Goal: Information Seeking & Learning: Learn about a topic

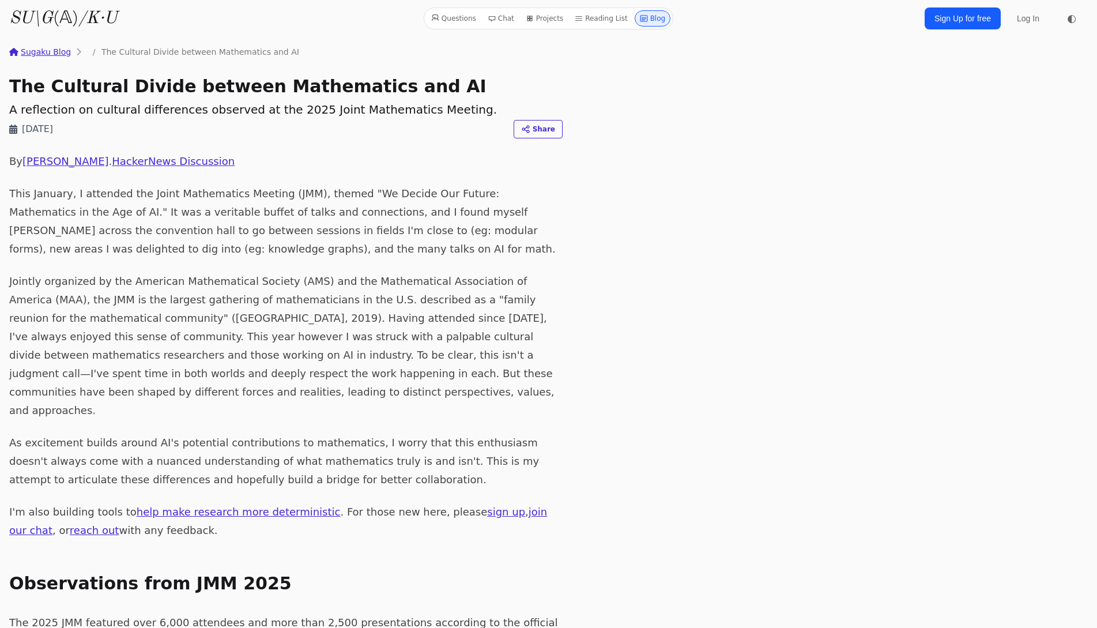
click at [90, 21] on icon "/K·U" at bounding box center [97, 18] width 39 height 17
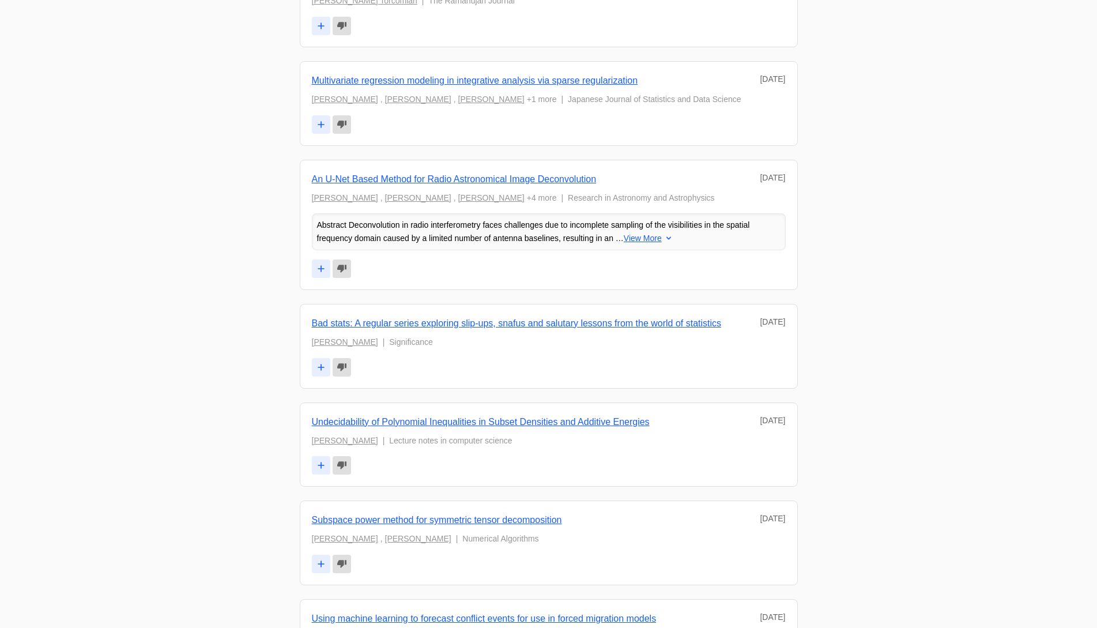
scroll to position [980, 0]
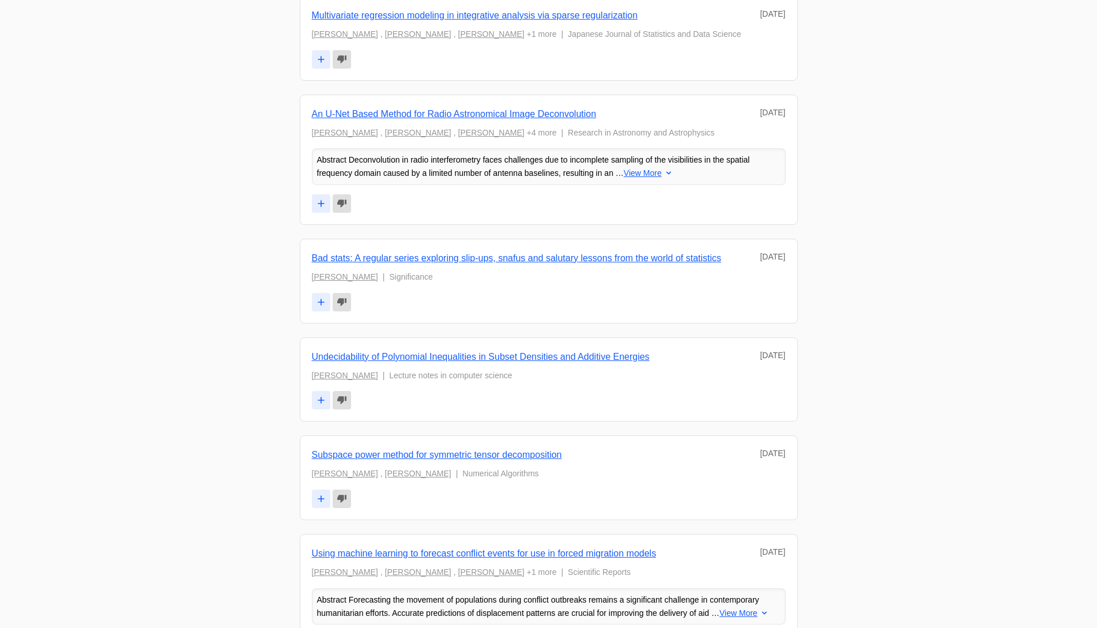
click at [566, 256] on link "Bad stats: A regular series exploring slip-ups, snafus and salutary lessons fro…" at bounding box center [517, 258] width 410 height 10
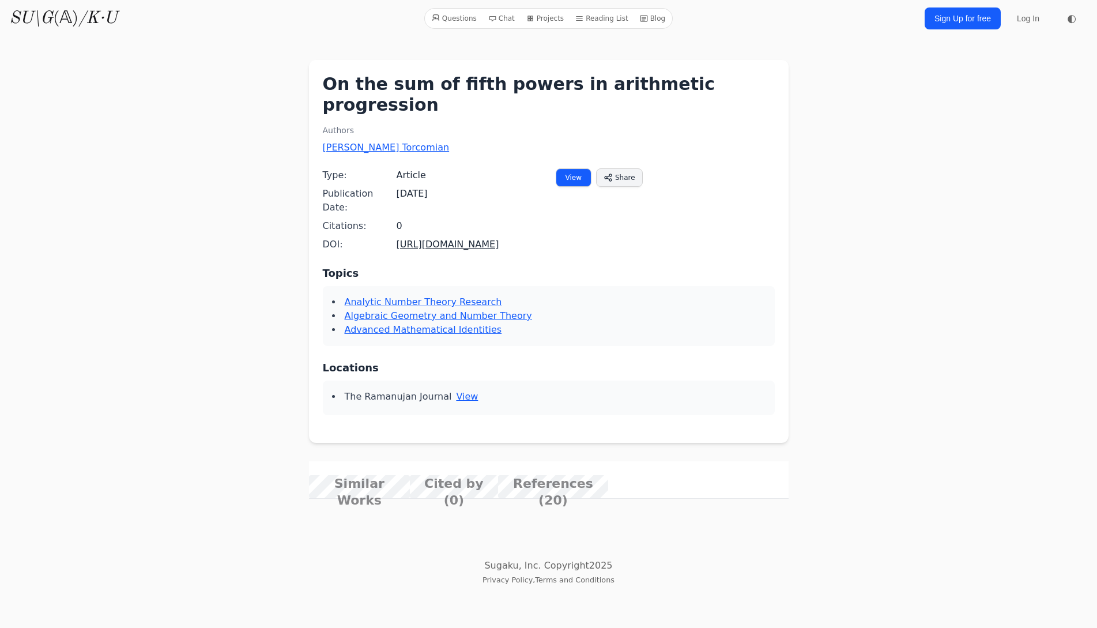
scroll to position [58, 0]
click at [571, 168] on link "View" at bounding box center [574, 177] width 36 height 18
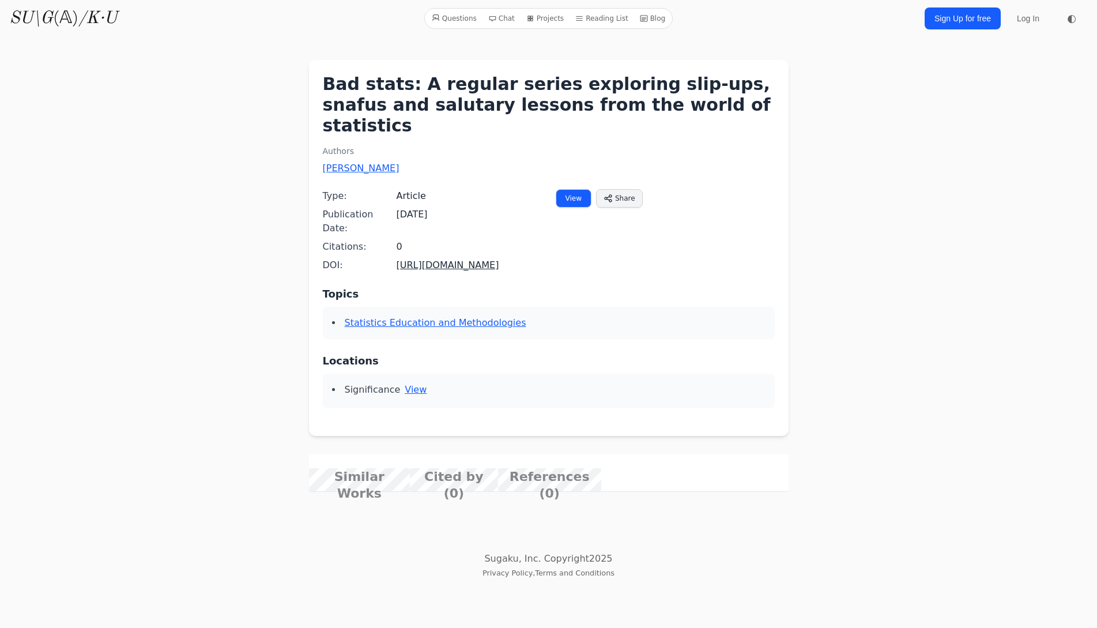
click at [568, 189] on link "View" at bounding box center [574, 198] width 36 height 18
click at [0, 0] on link "Naked Statistics: Stripping the Dread from Data" at bounding box center [0, 0] width 0 height 0
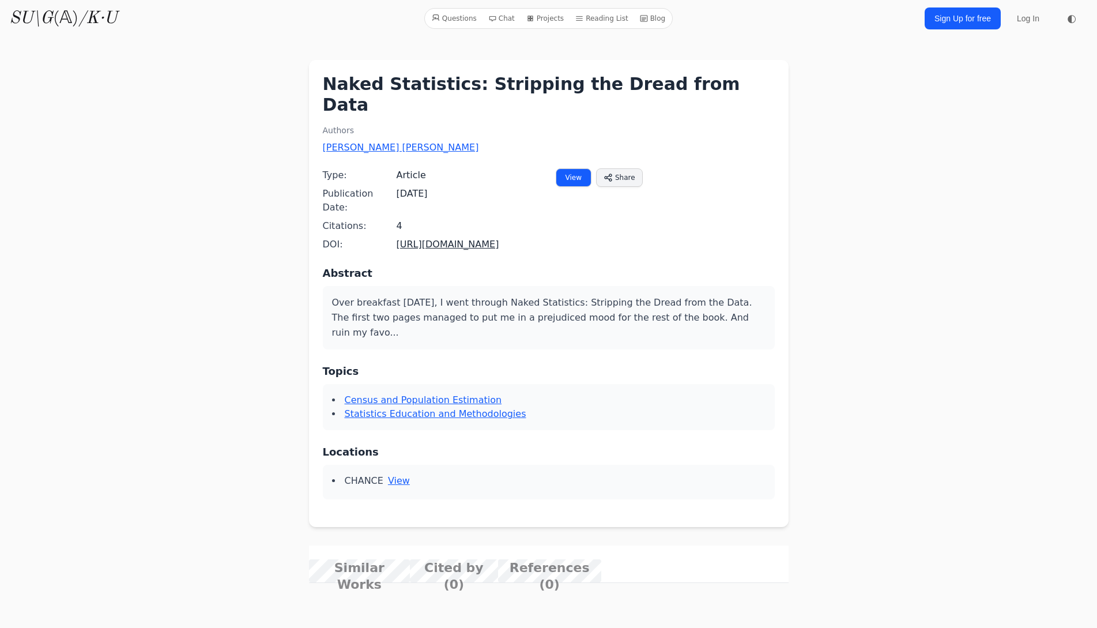
click at [577, 168] on link "View" at bounding box center [574, 177] width 36 height 18
